Goal: Information Seeking & Learning: Learn about a topic

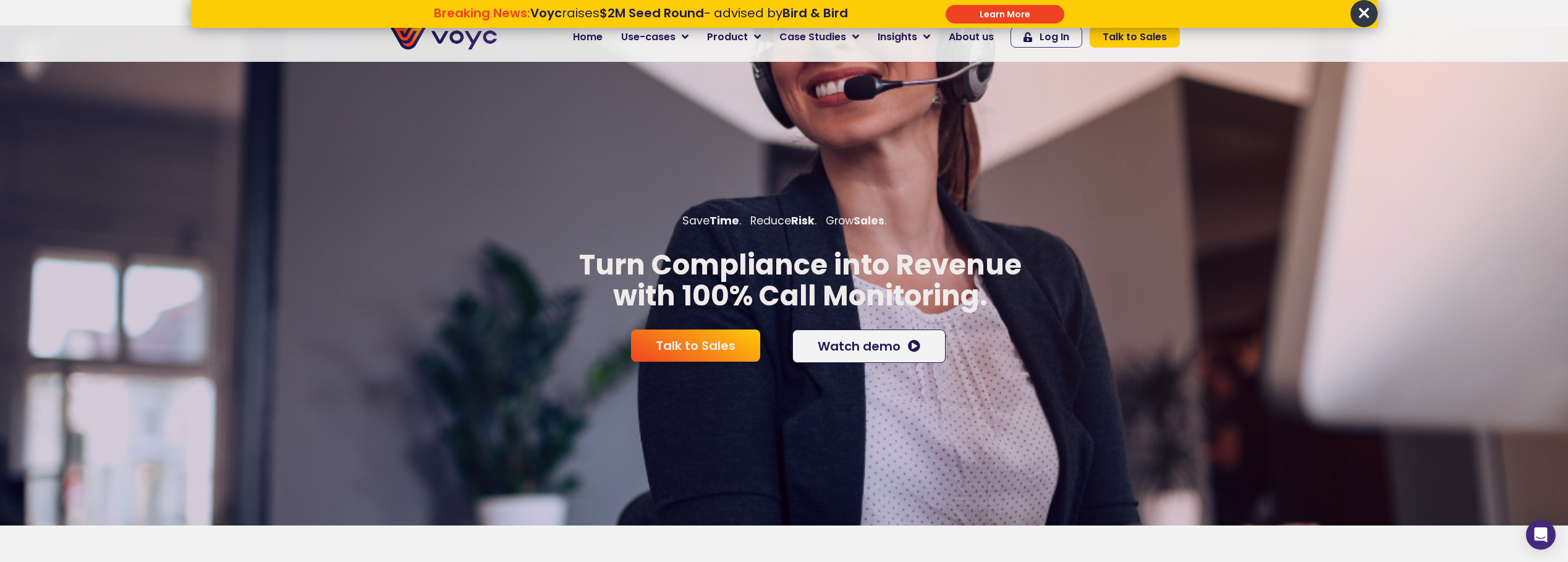
click at [1371, 10] on span "×" at bounding box center [1365, 14] width 27 height 27
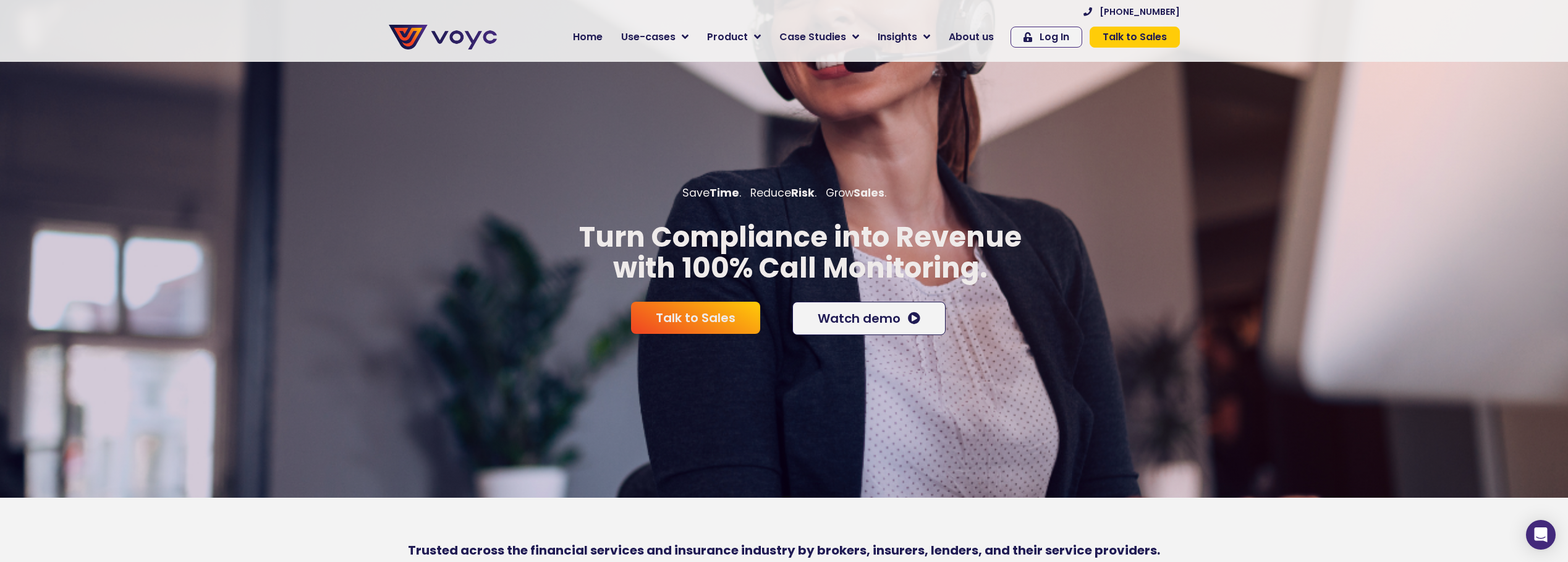
click at [673, 33] on span "Use-cases" at bounding box center [648, 37] width 54 height 15
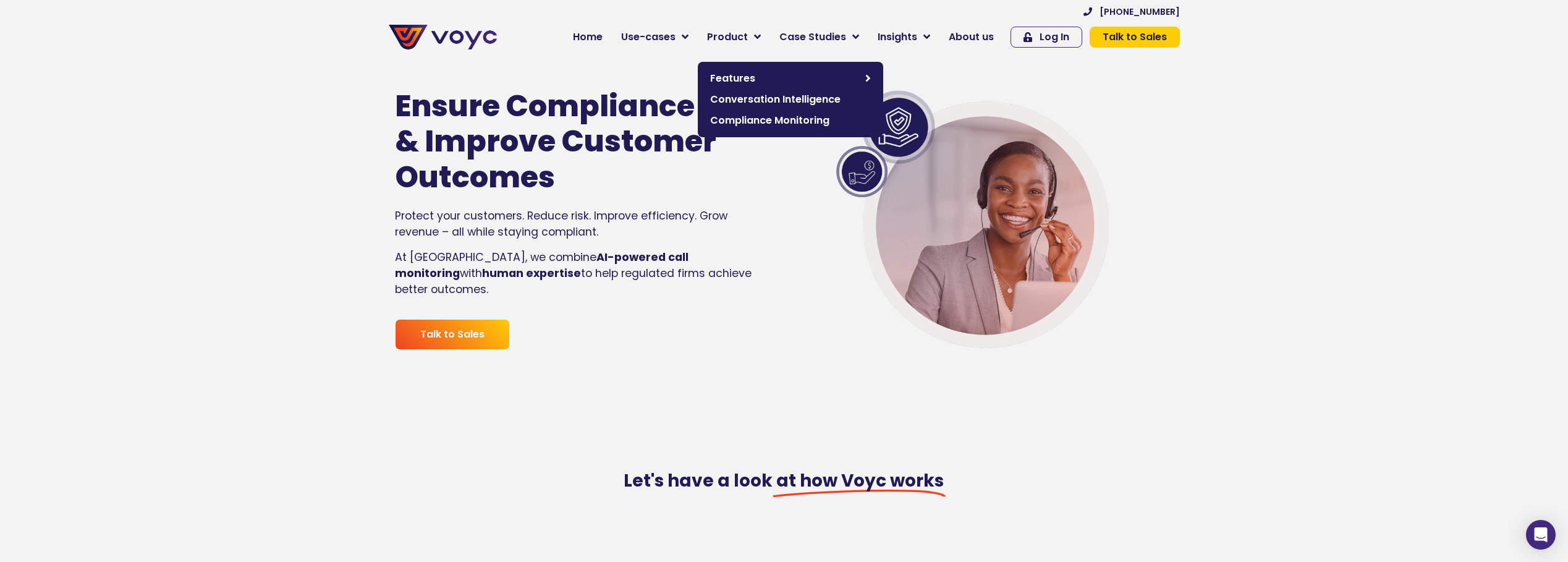
click at [749, 78] on span "Features" at bounding box center [785, 78] width 149 height 15
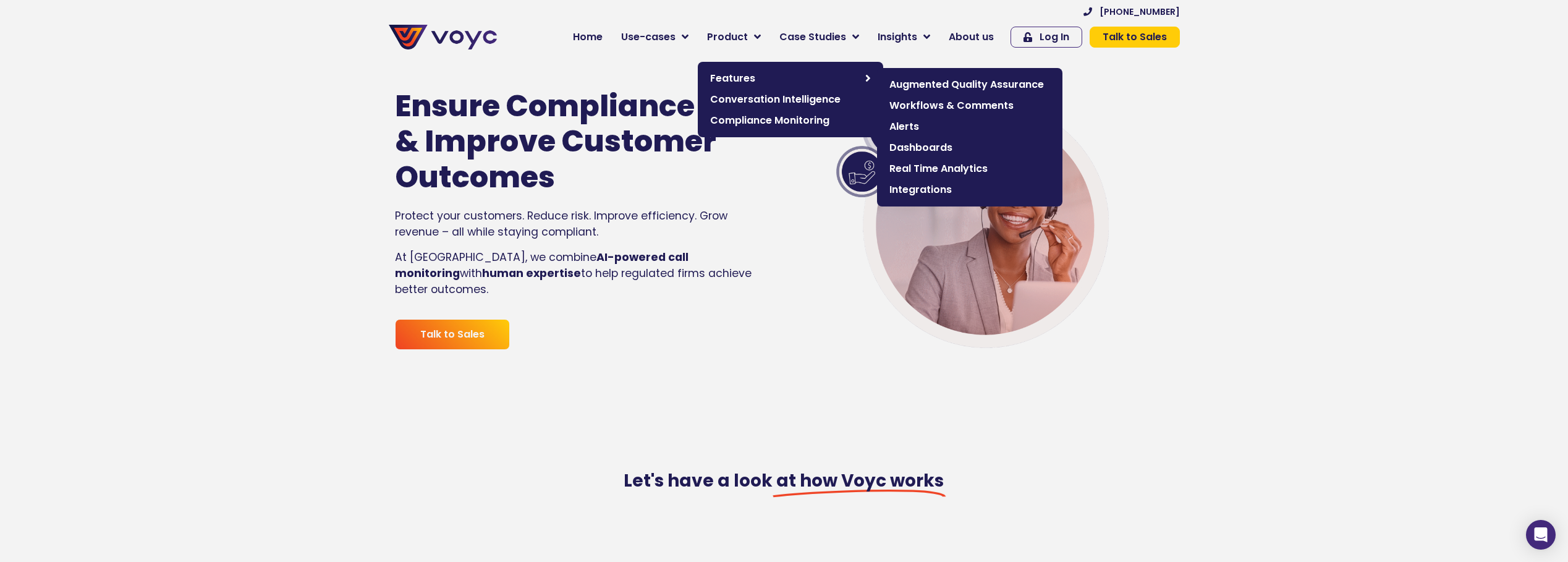
click at [939, 164] on span "Real Time Analytics" at bounding box center [970, 168] width 160 height 15
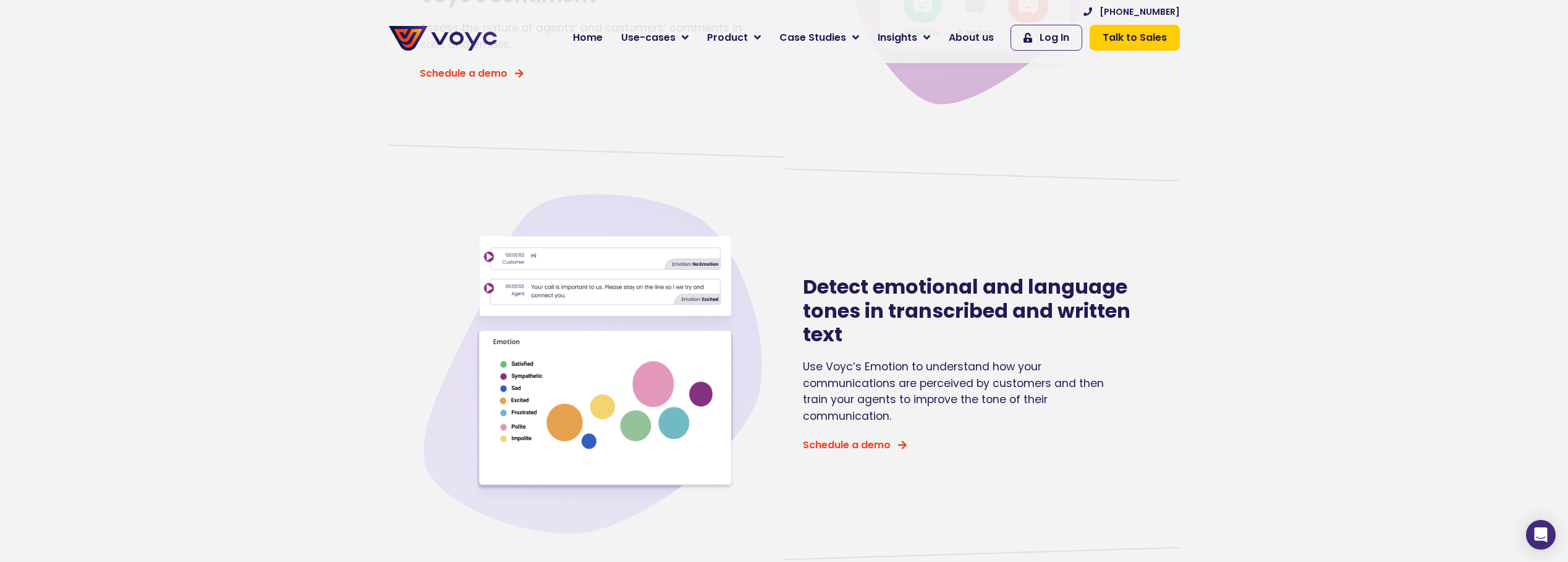
scroll to position [247, 0]
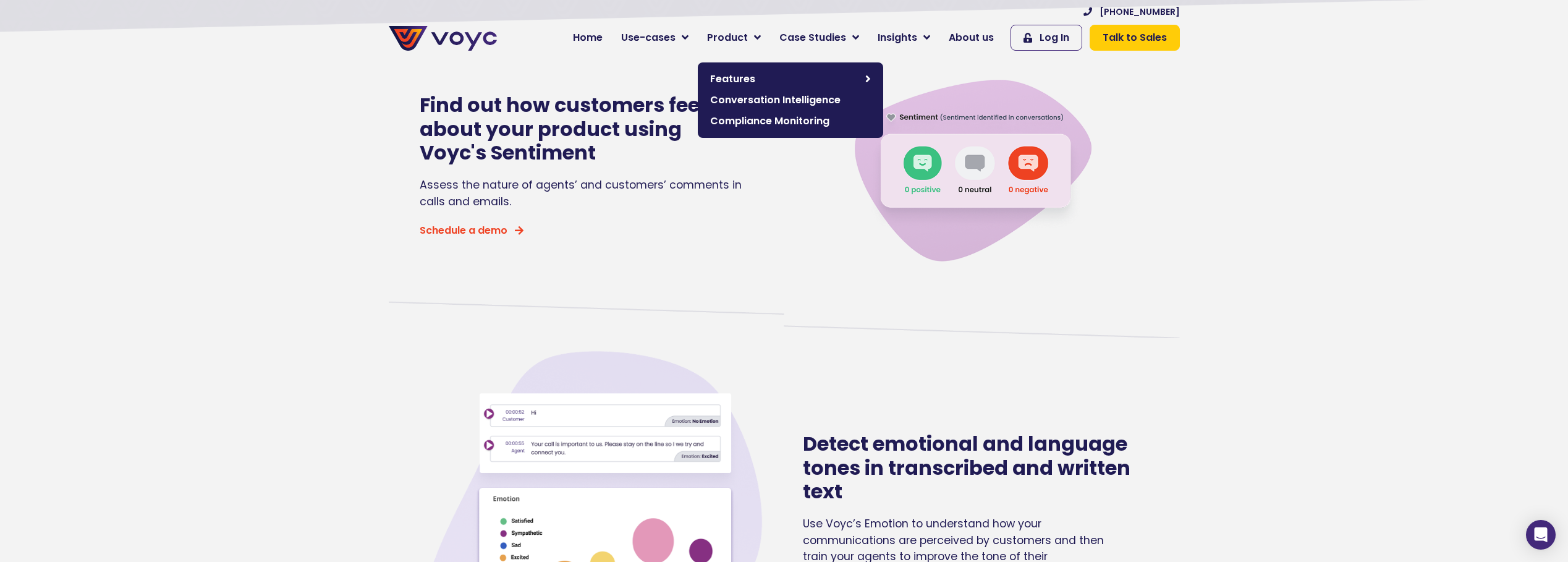
click at [781, 103] on span "Conversation Intelligence" at bounding box center [790, 100] width 160 height 15
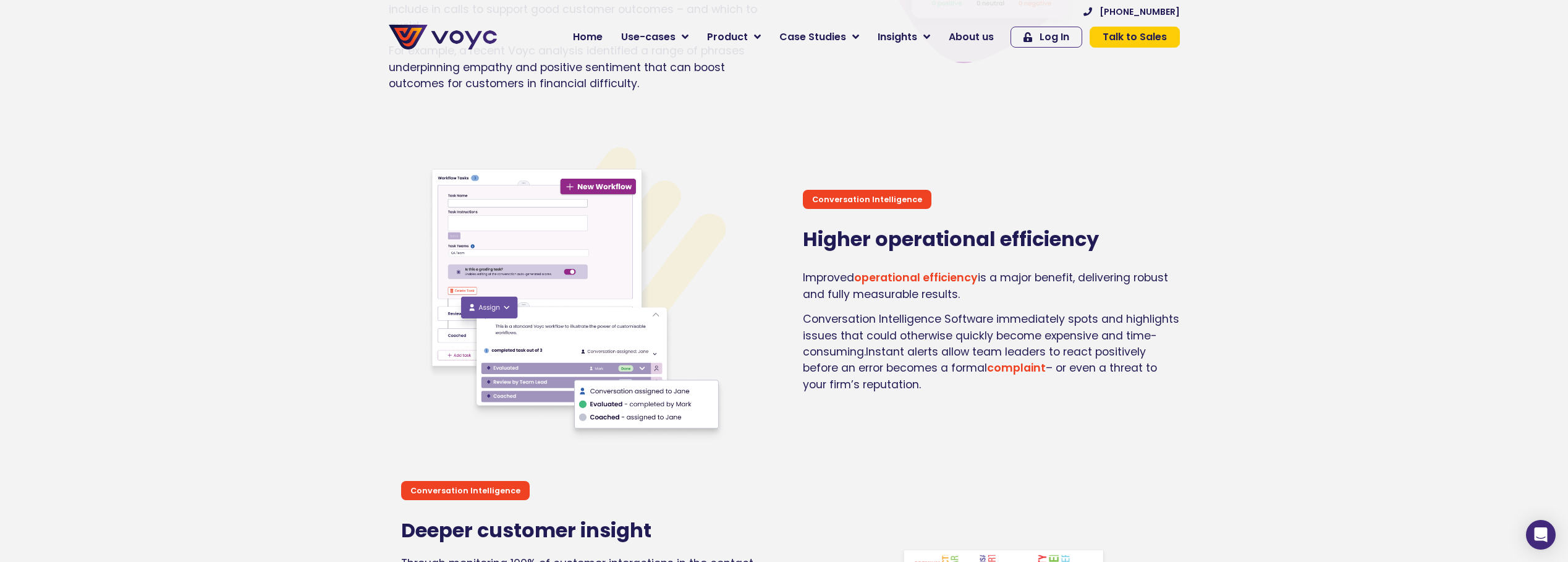
scroll to position [2225, 0]
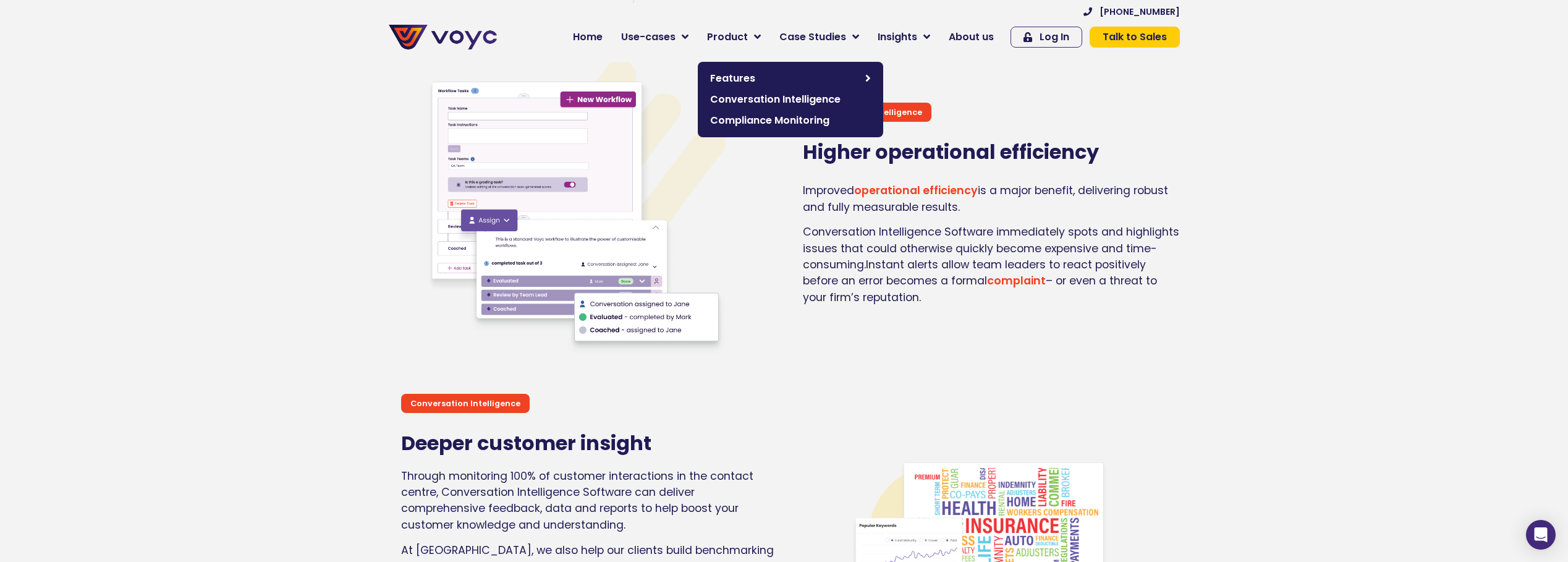
click at [748, 38] on span "Product" at bounding box center [728, 37] width 41 height 15
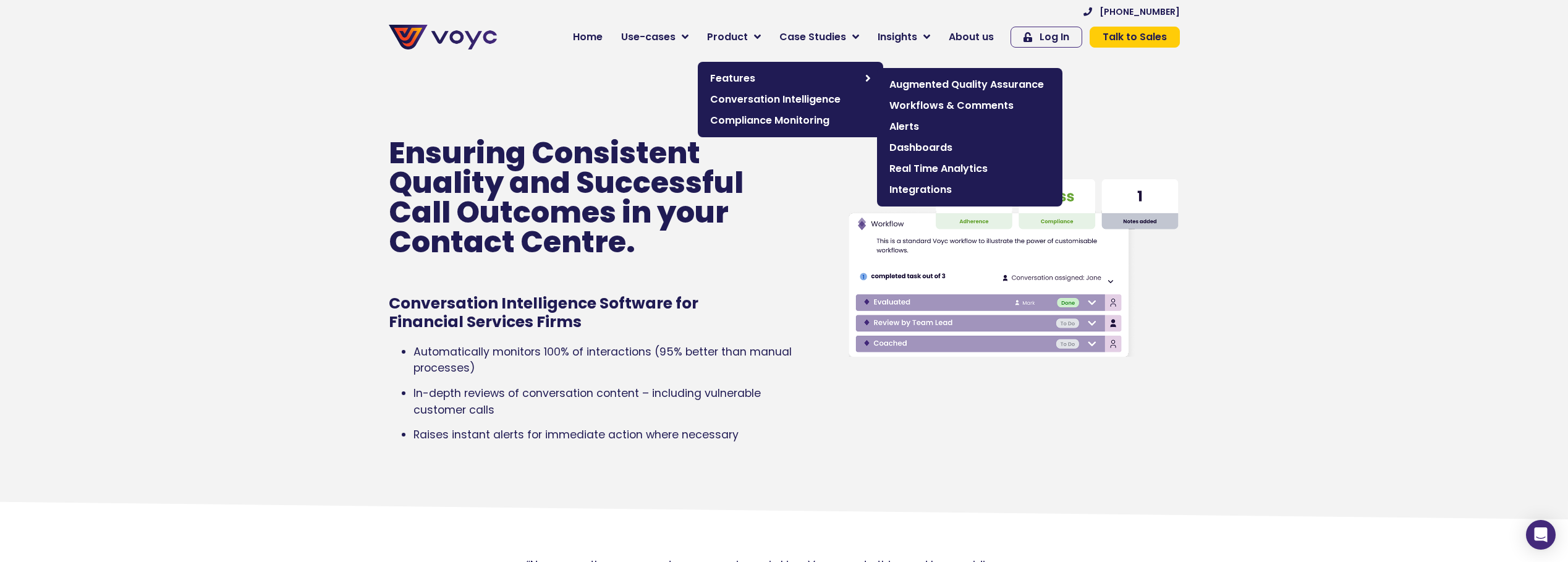
click at [753, 80] on span "Features" at bounding box center [785, 78] width 149 height 15
click at [935, 112] on span "Workflows & Comments" at bounding box center [970, 106] width 160 height 15
